Goal: Task Accomplishment & Management: Use online tool/utility

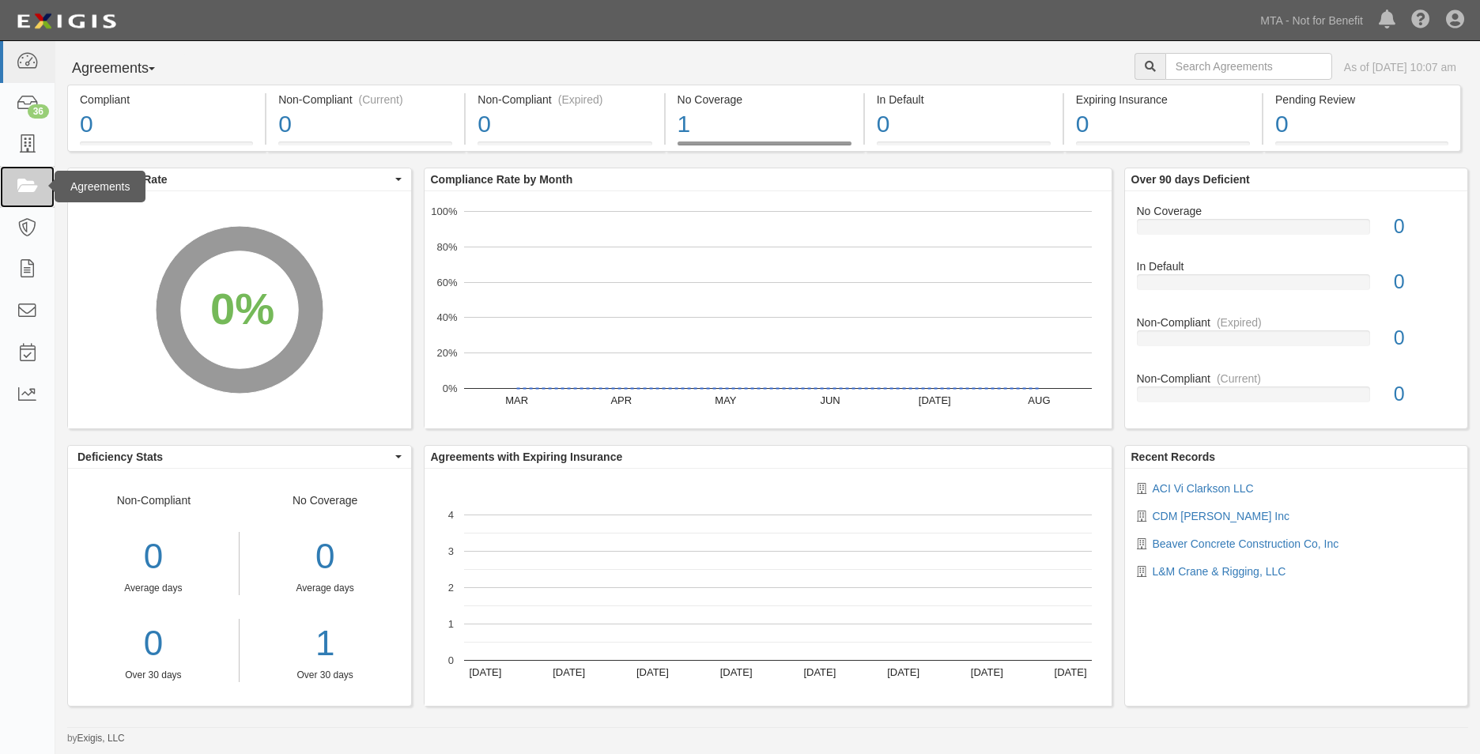
click at [13, 176] on link at bounding box center [27, 187] width 55 height 42
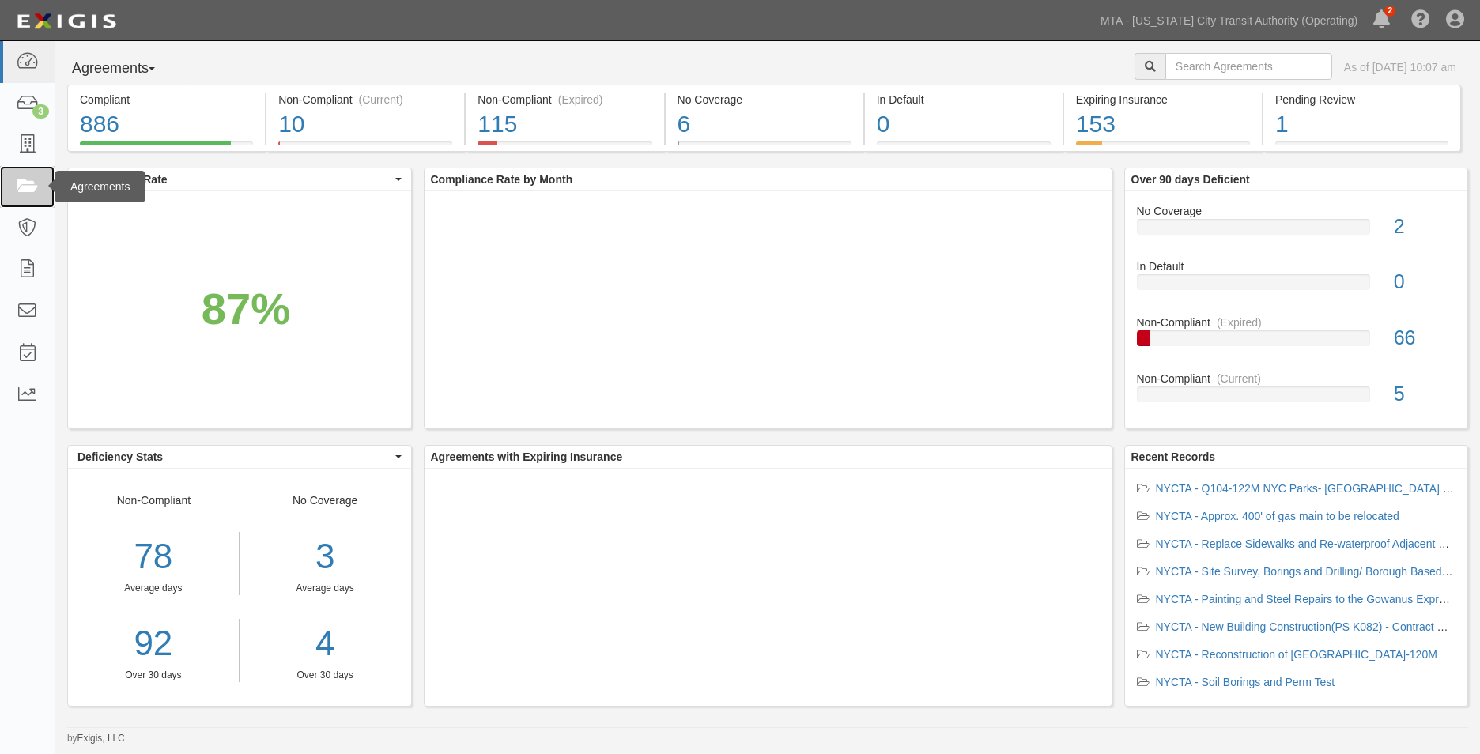
click at [25, 180] on icon at bounding box center [27, 187] width 22 height 18
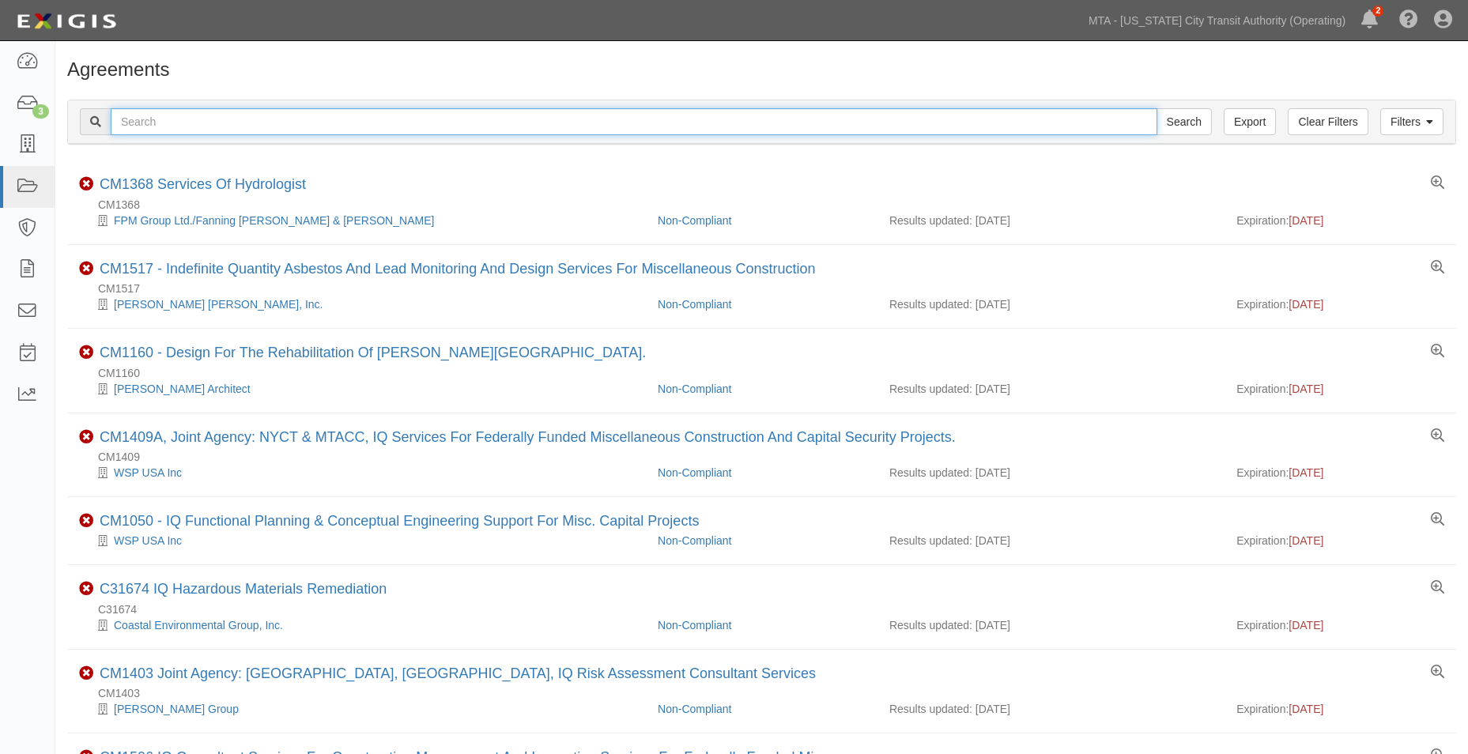
click at [201, 115] on input "text" at bounding box center [634, 121] width 1047 height 27
type input "13810"
click at [1157, 108] on input "Search" at bounding box center [1184, 121] width 55 height 27
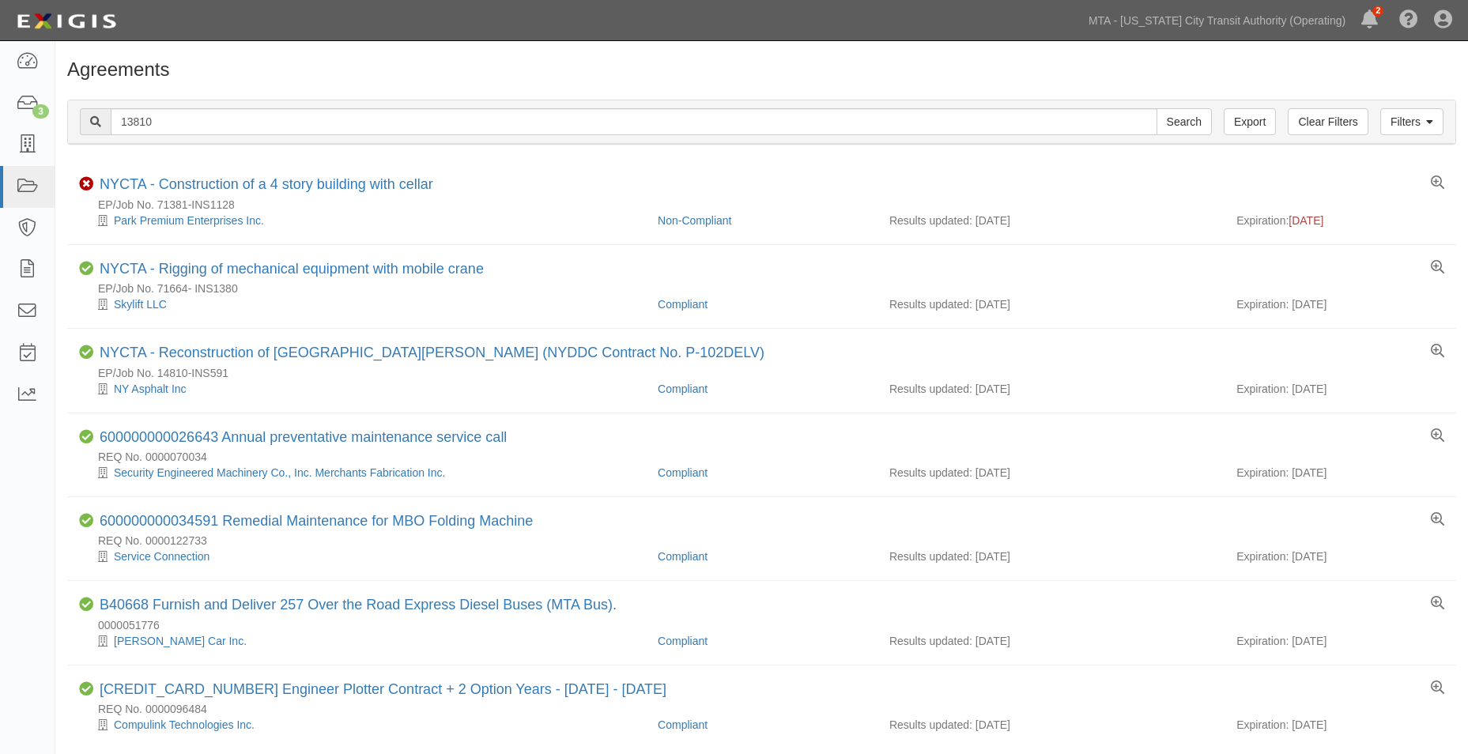
click at [362, 66] on h1 "Agreements" at bounding box center [761, 69] width 1389 height 21
drag, startPoint x: 232, startPoint y: 119, endPoint x: 23, endPoint y: 96, distance: 209.9
click at [23, 96] on body "Toggle navigation Dashboard 3 Inbox Parties Agreements Coverages Documents Mess…" at bounding box center [734, 410] width 1468 height 820
